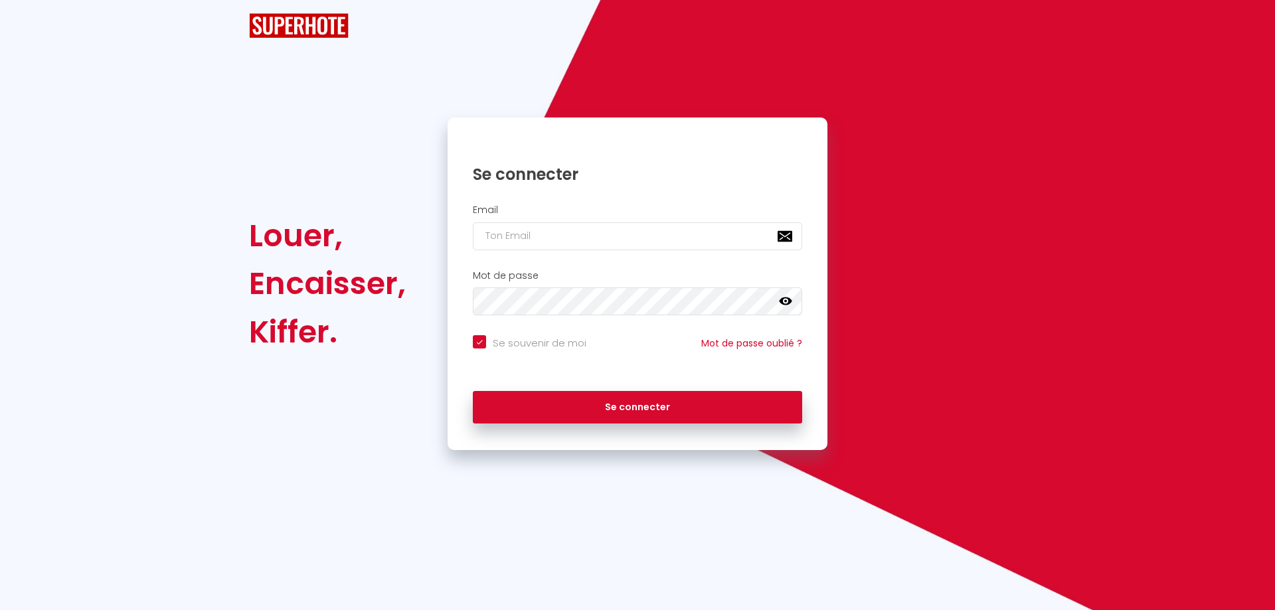
checkbox input "true"
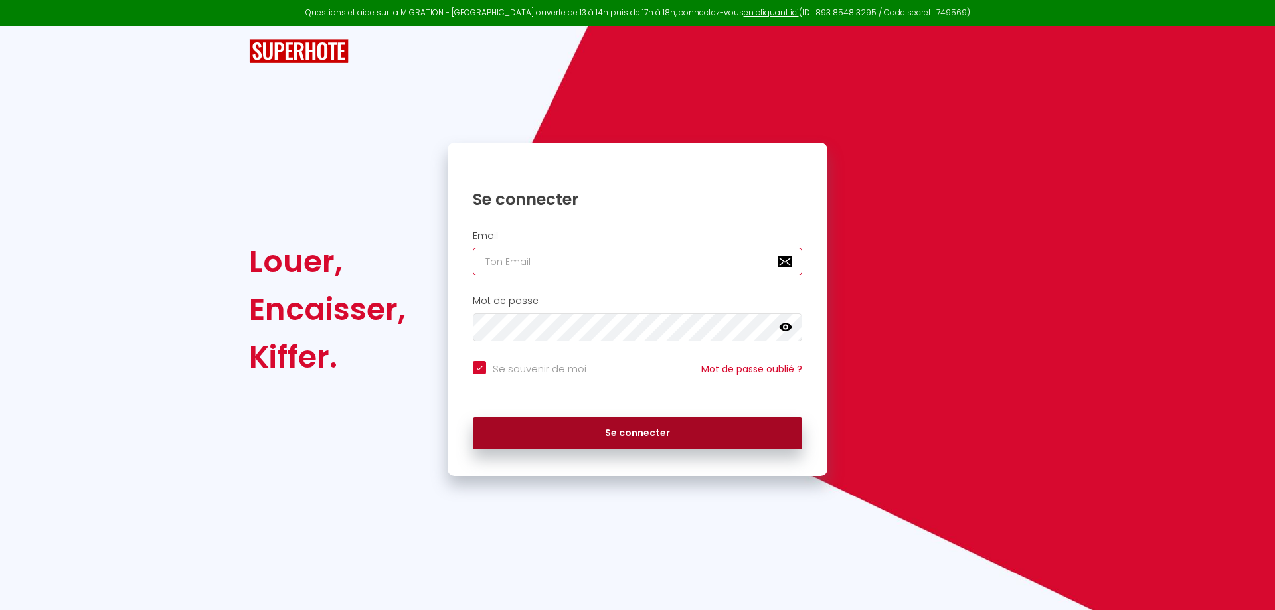
type input "[EMAIL_ADDRESS][DOMAIN_NAME]"
click at [661, 432] on button "Se connecter" at bounding box center [637, 433] width 329 height 33
checkbox input "true"
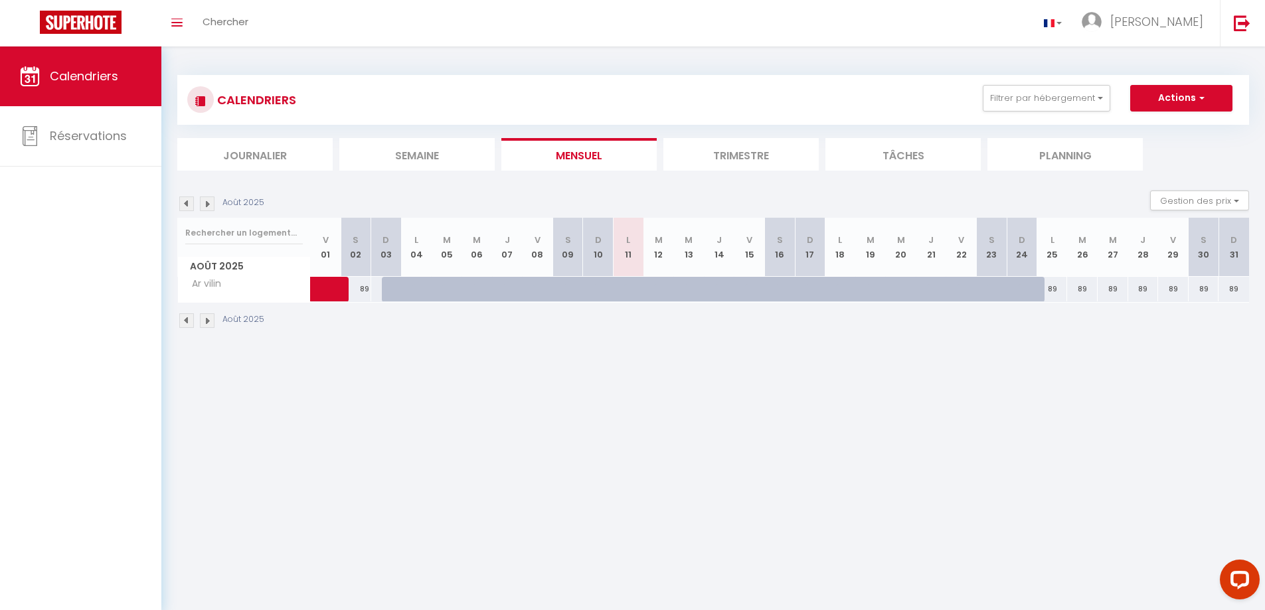
click at [208, 323] on img at bounding box center [207, 320] width 15 height 15
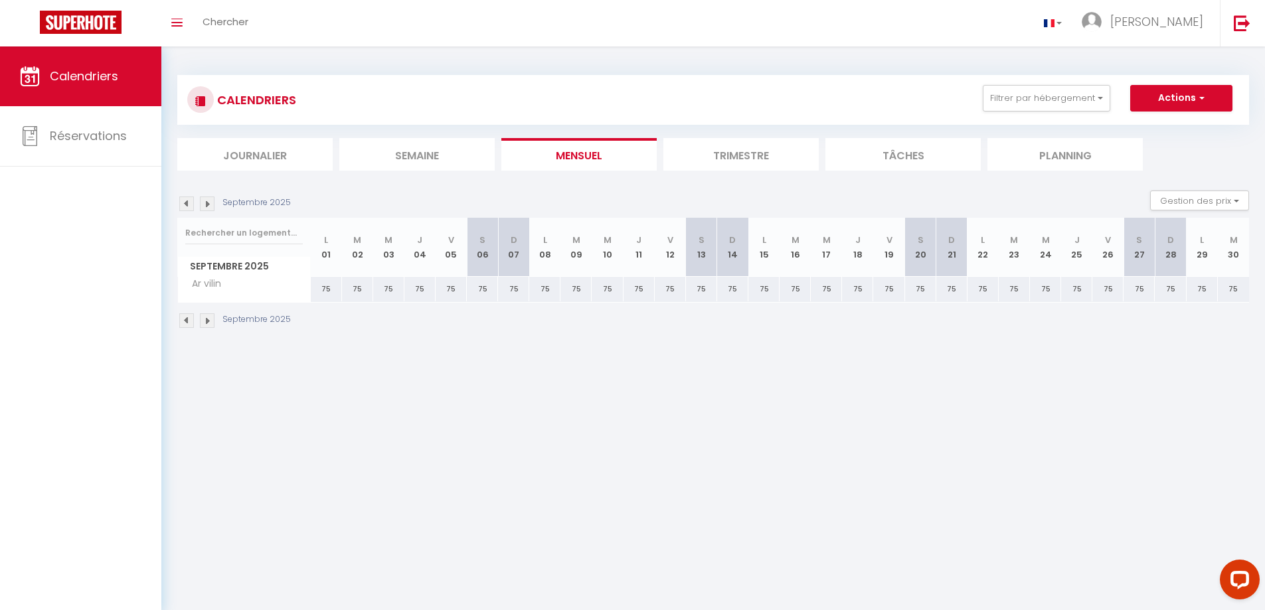
click at [209, 324] on img at bounding box center [207, 320] width 15 height 15
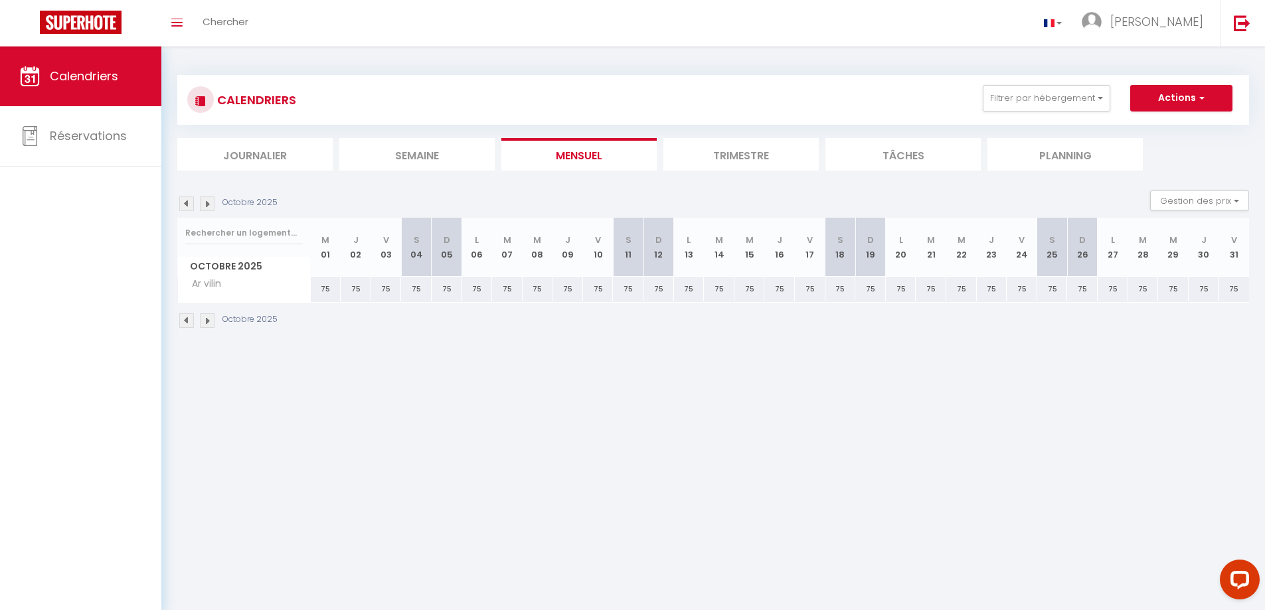
click at [186, 323] on img at bounding box center [186, 320] width 15 height 15
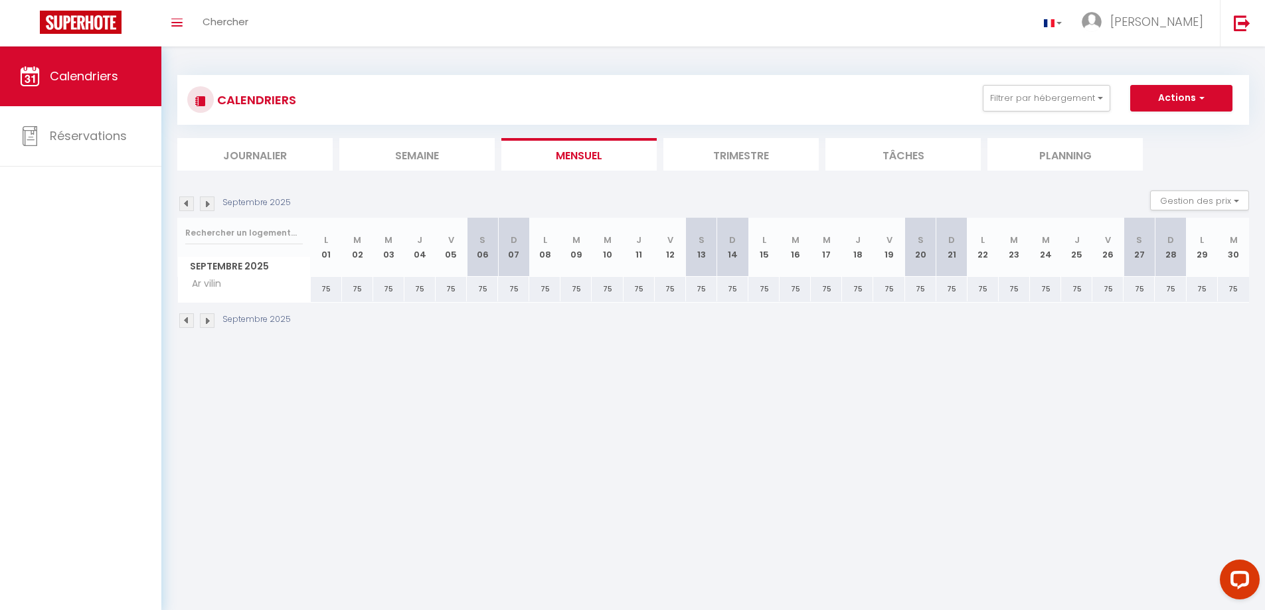
click at [186, 323] on img at bounding box center [186, 320] width 15 height 15
